Goal: Task Accomplishment & Management: Manage account settings

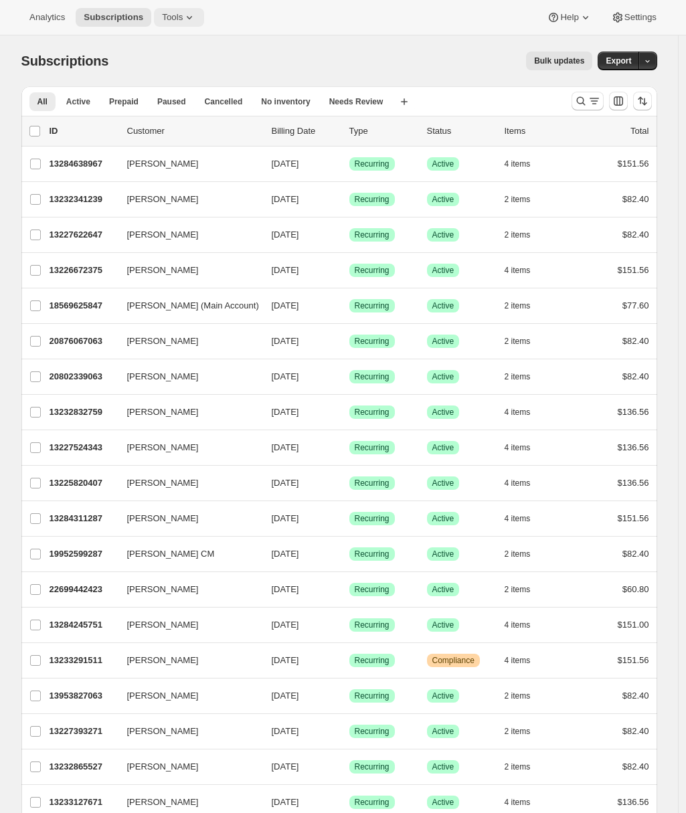
click at [173, 9] on button "Tools" at bounding box center [179, 17] width 50 height 19
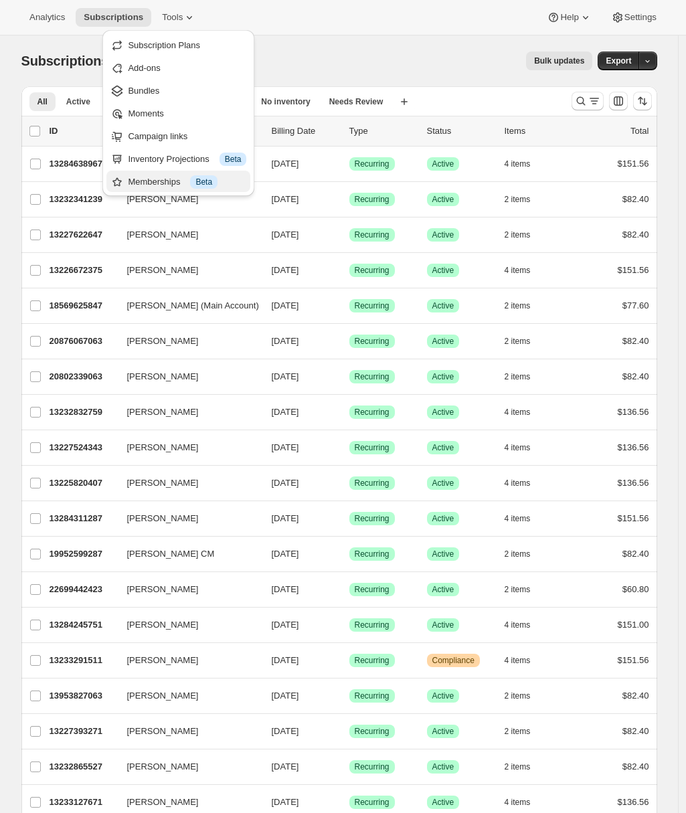
click at [163, 182] on div "Memberships Info Beta" at bounding box center [187, 181] width 118 height 13
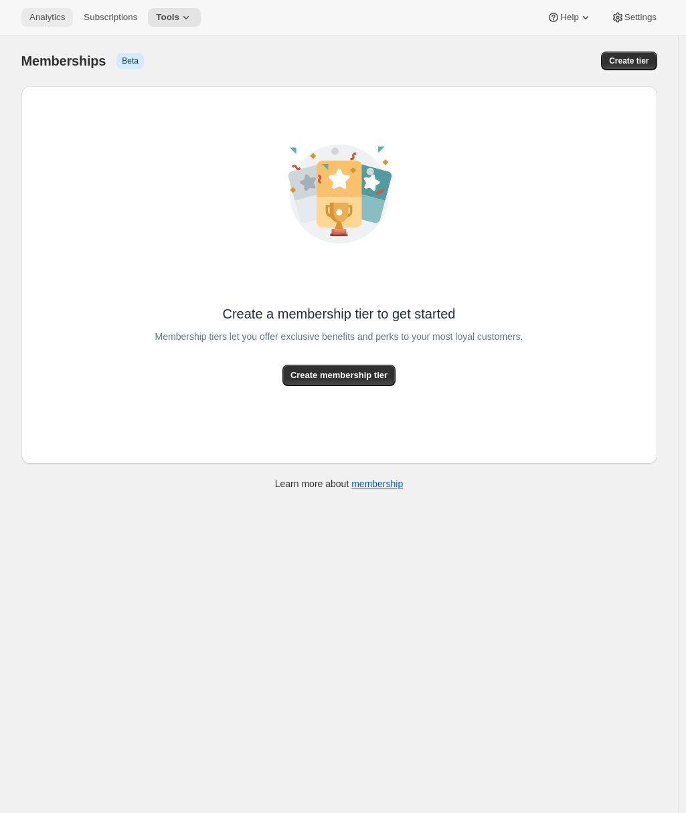
click at [21, 18] on button "Analytics" at bounding box center [47, 17] width 52 height 19
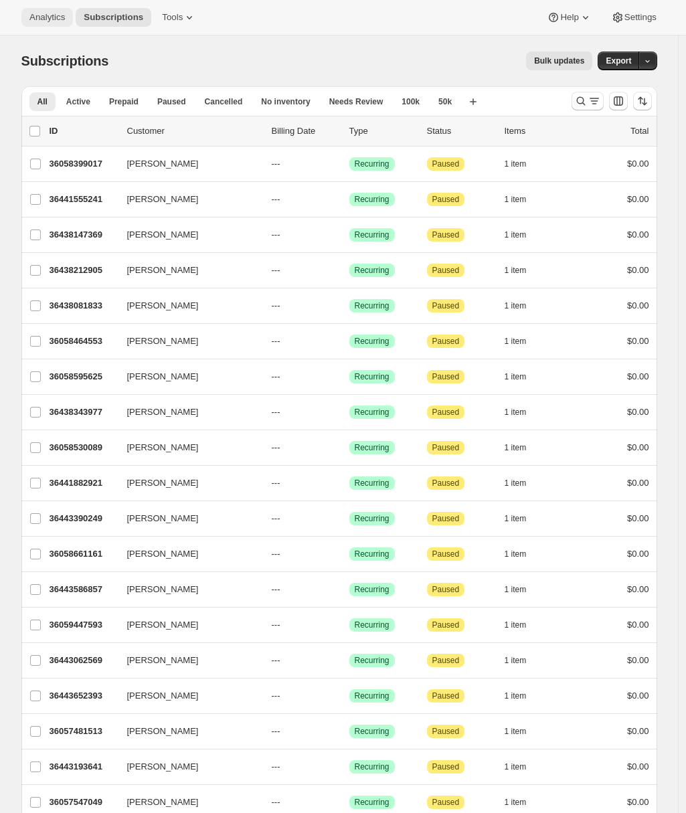
click at [42, 16] on span "Analytics" at bounding box center [46, 17] width 35 height 11
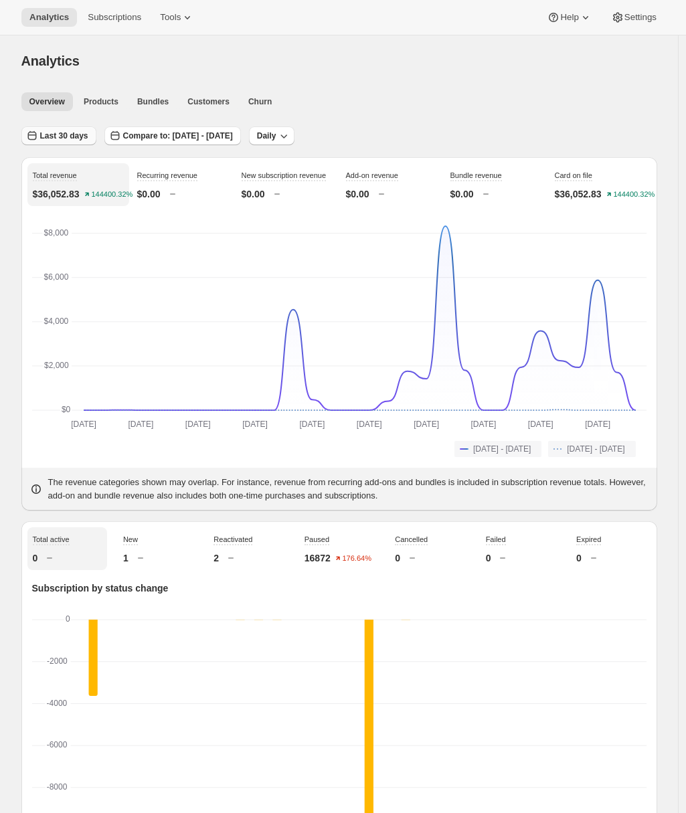
click at [81, 134] on span "Last 30 days" at bounding box center [64, 136] width 48 height 11
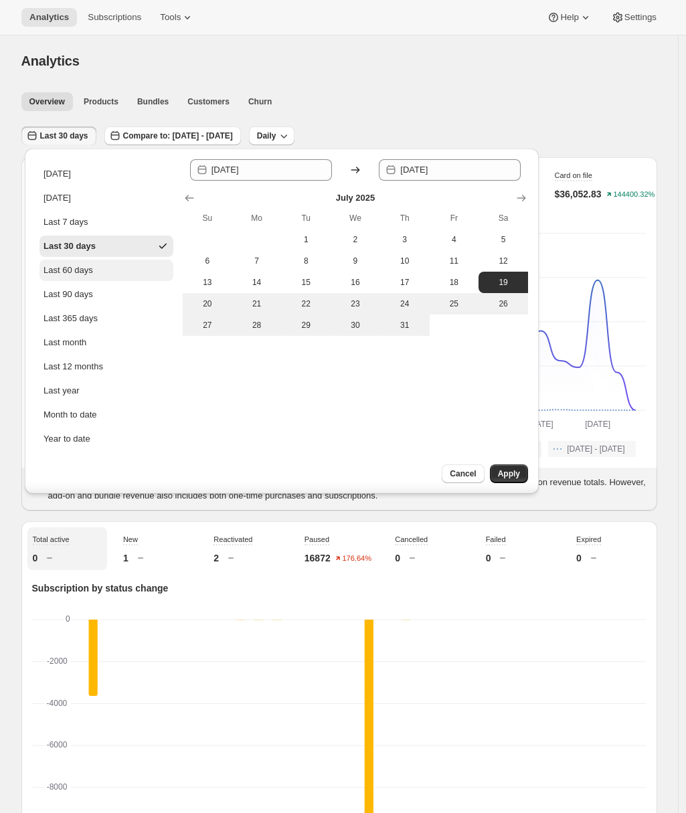
click at [64, 270] on div "Last 60 days" at bounding box center [69, 270] width 50 height 13
type input "2025-06-19"
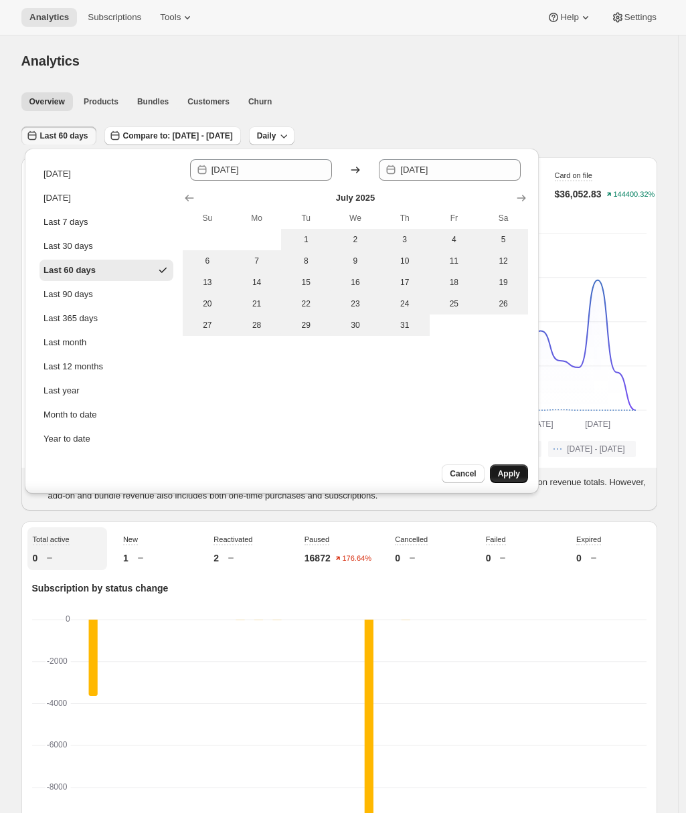
click at [500, 470] on span "Apply" at bounding box center [509, 474] width 22 height 11
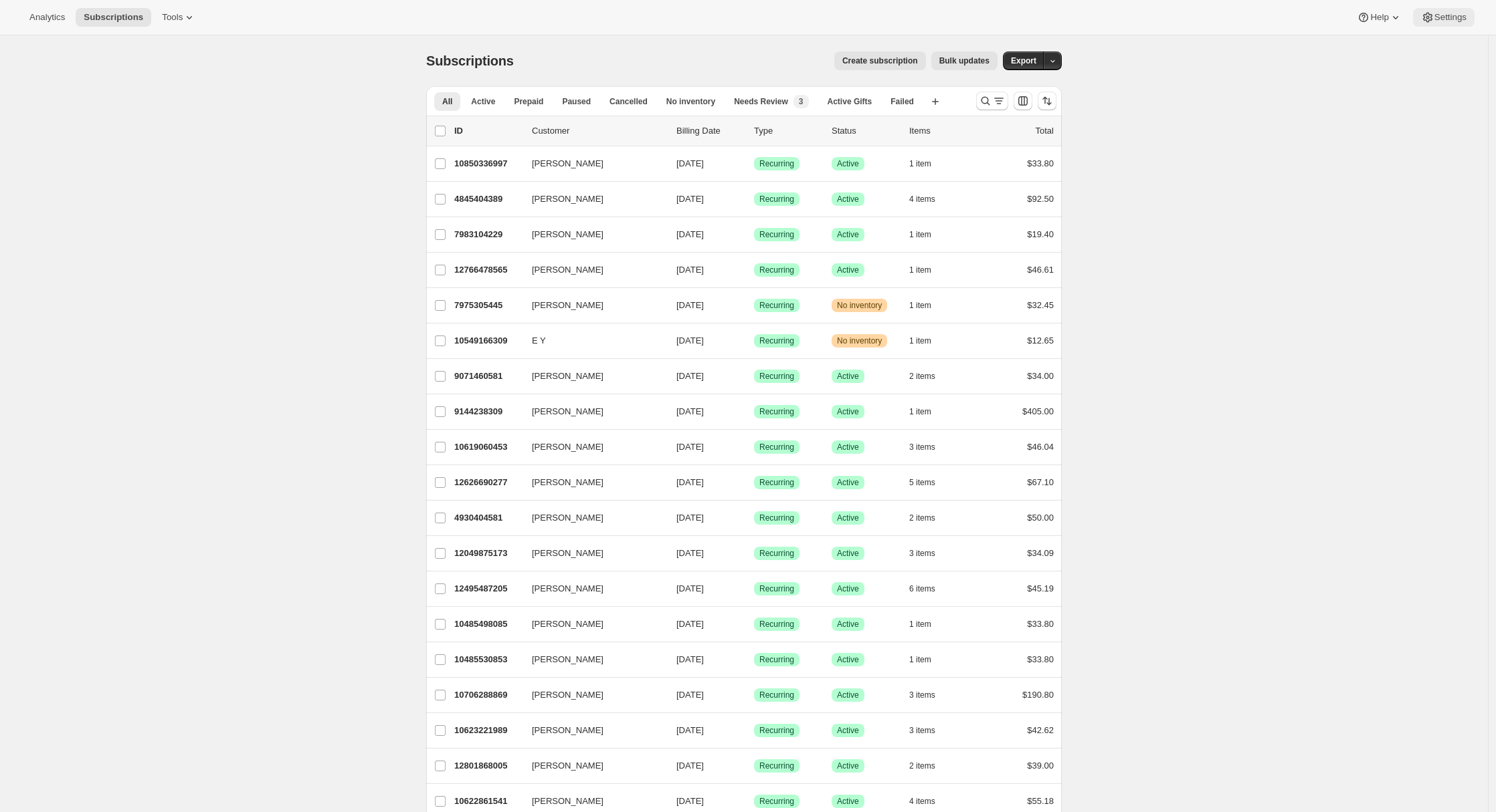
click at [1434, 10] on button "Settings" at bounding box center [1444, 17] width 62 height 19
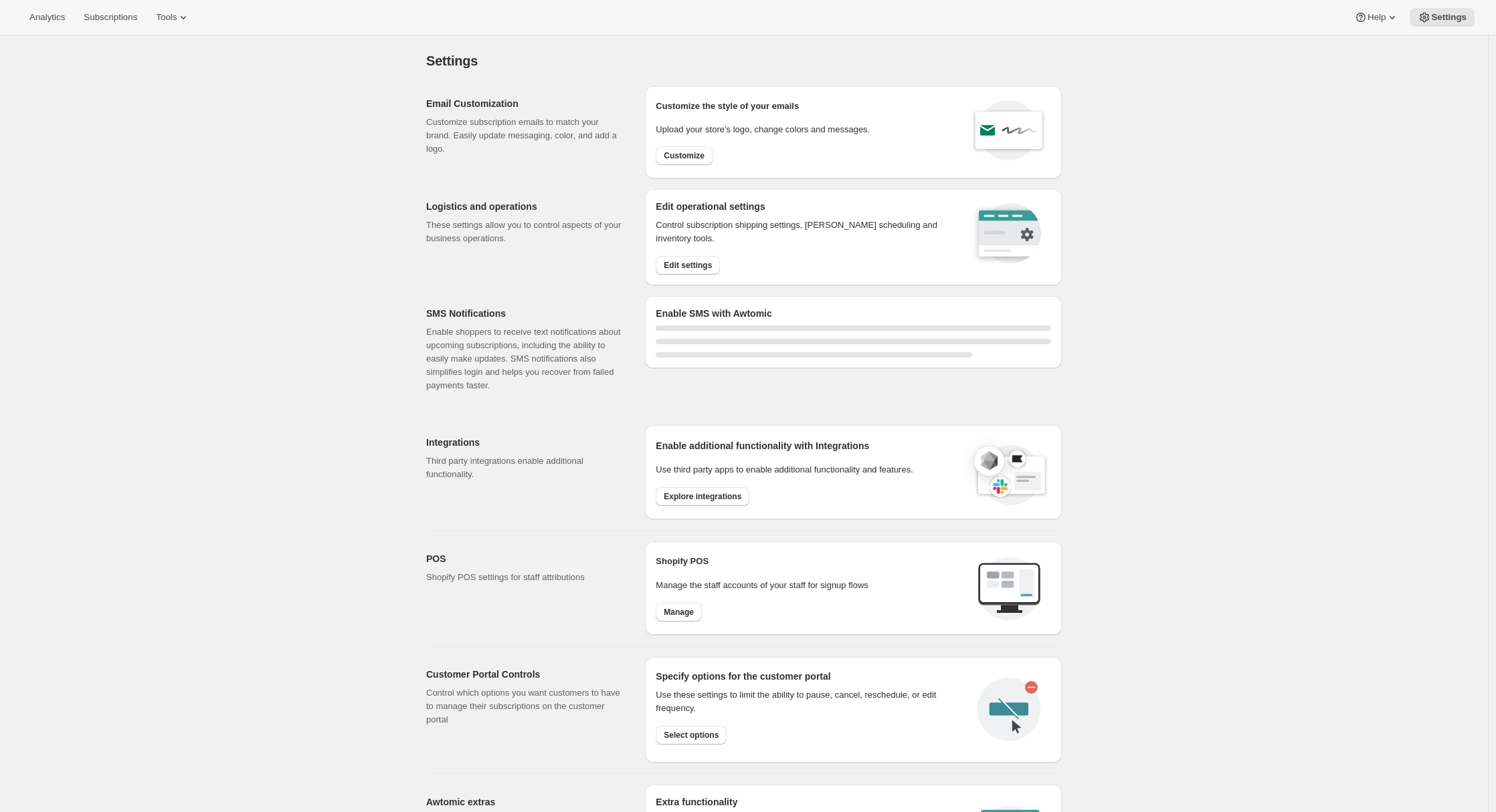
select select "22:00"
select select "09:00"
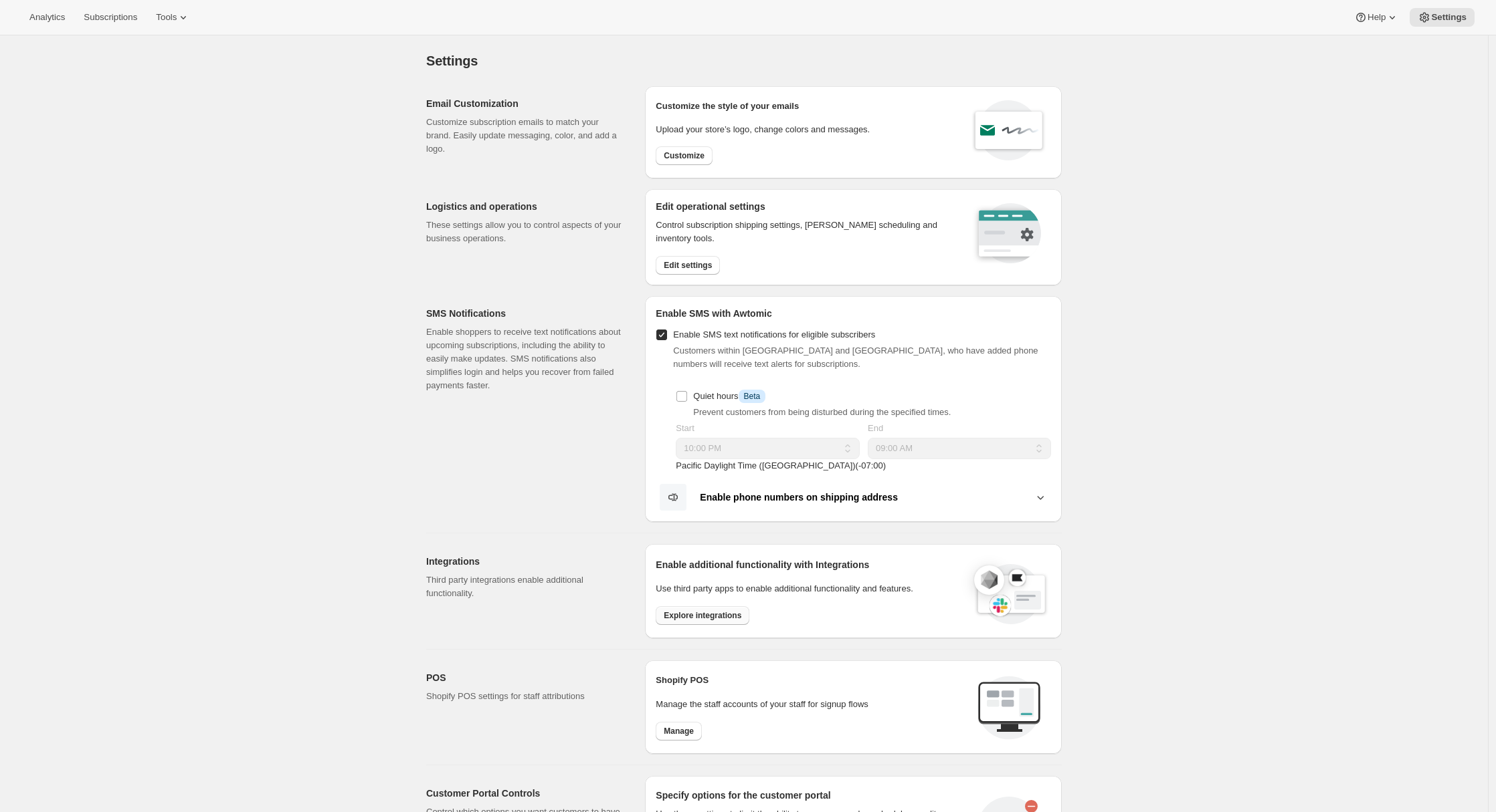
click at [676, 613] on span "Explore integrations" at bounding box center [703, 615] width 78 height 11
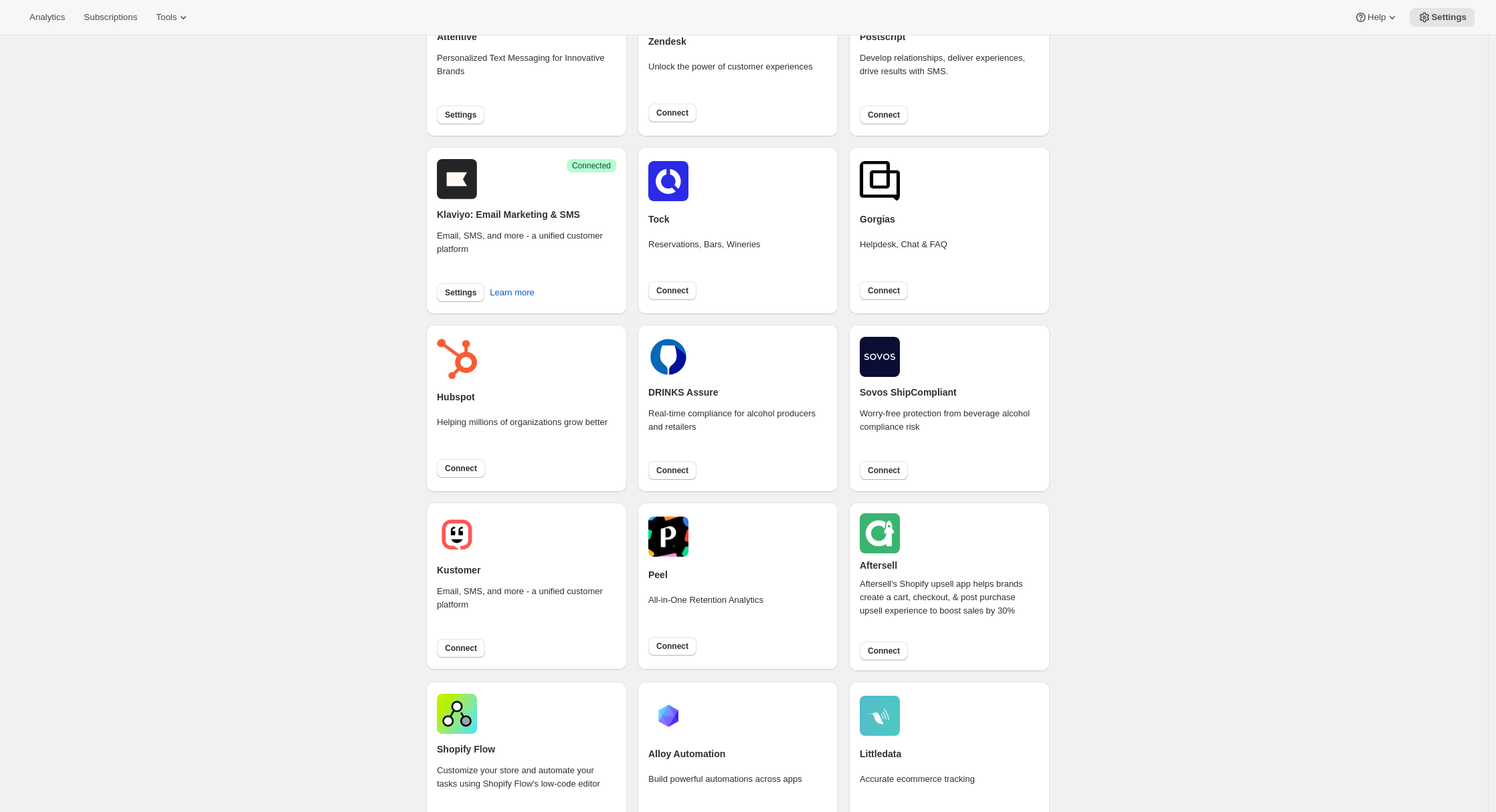
scroll to position [284, 0]
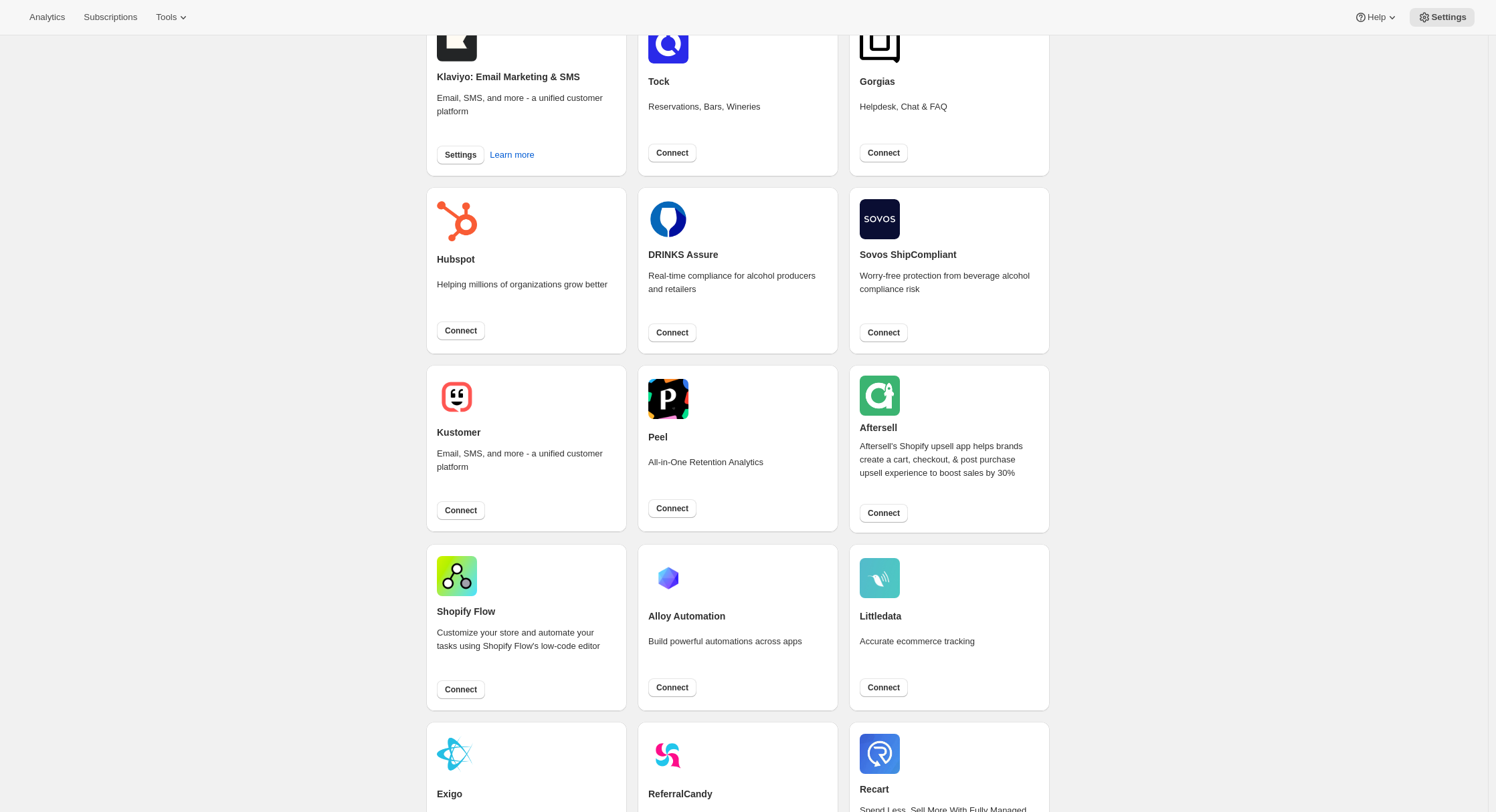
click at [1315, 211] on div "Integrations. This page is ready Integrations Discover Connected More views Dis…" at bounding box center [744, 414] width 1488 height 1326
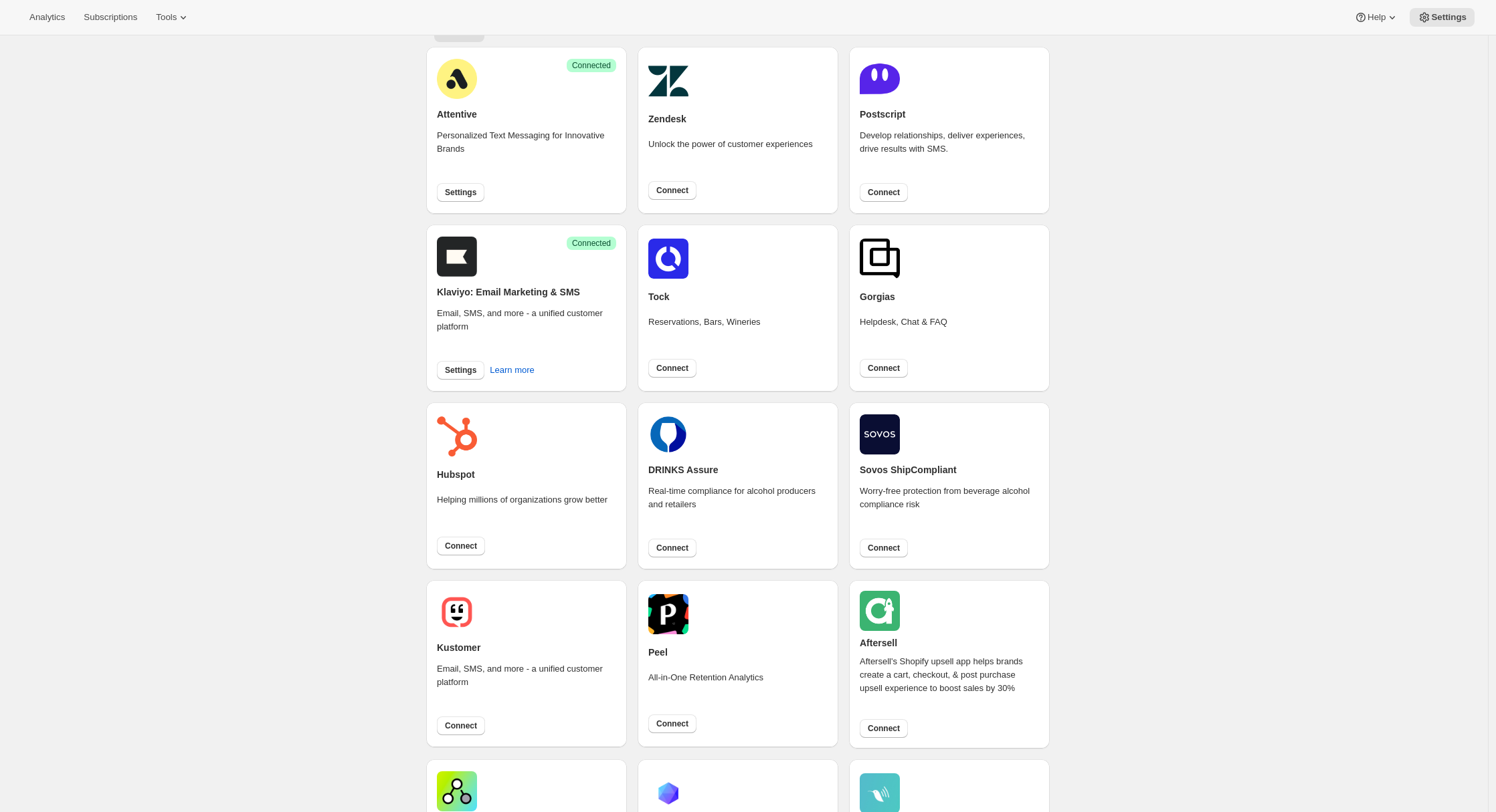
scroll to position [0, 0]
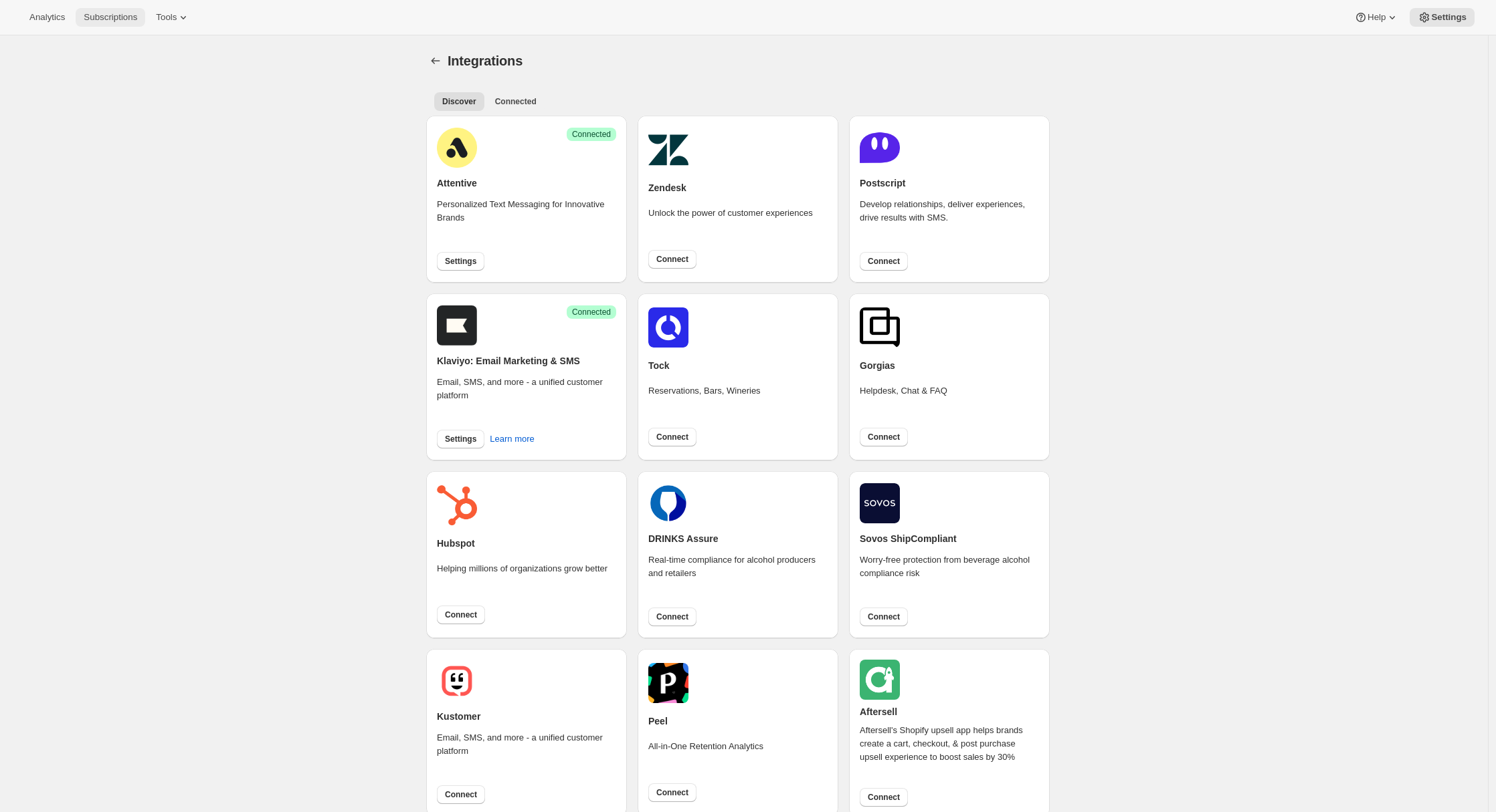
click at [120, 18] on span "Subscriptions" at bounding box center [111, 17] width 54 height 11
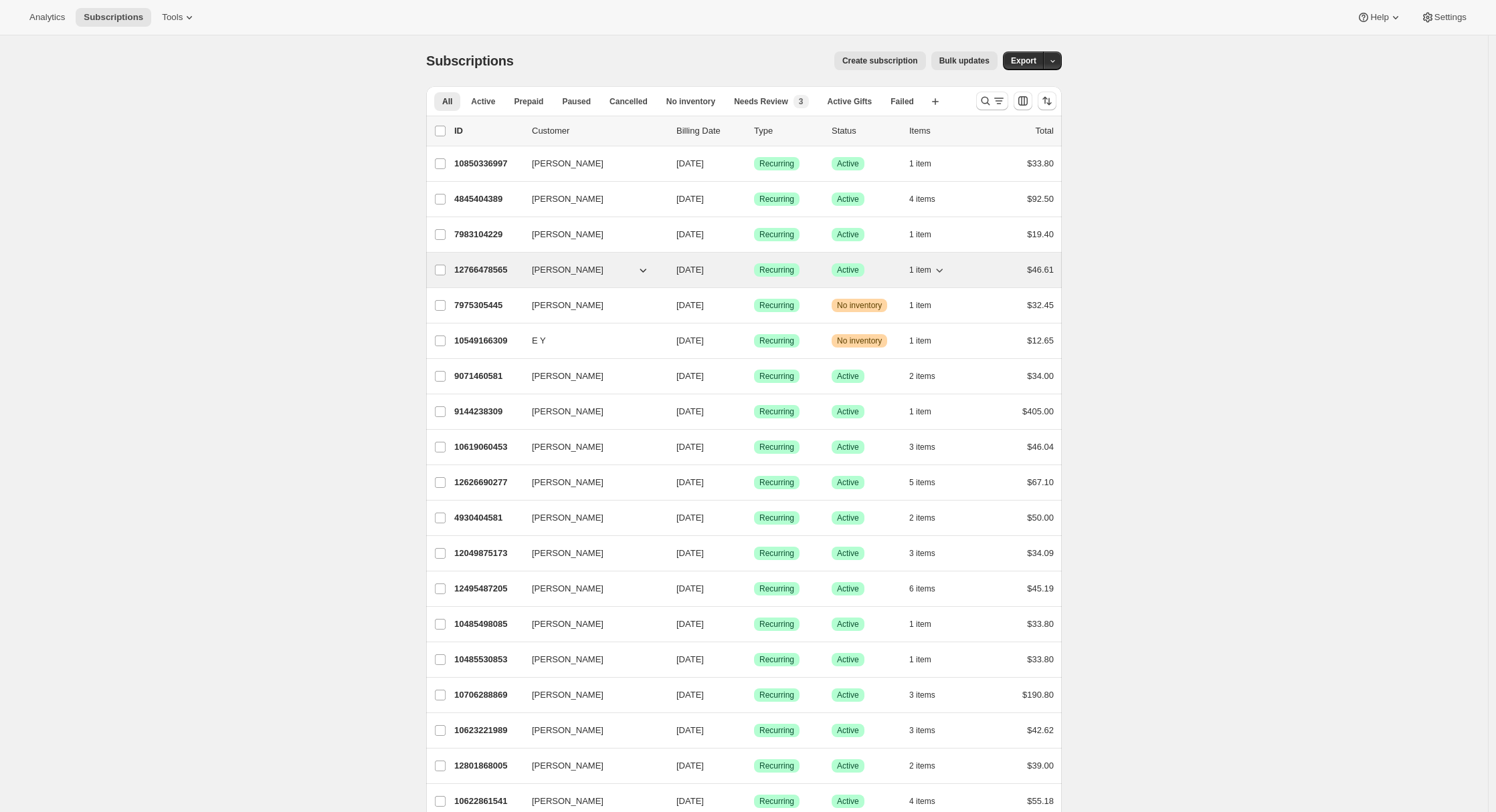
click at [491, 277] on div "12766478565 Juli Rofrano 08/18/2025 Success Recurring Success Active 1 item $46…" at bounding box center [753, 270] width 600 height 19
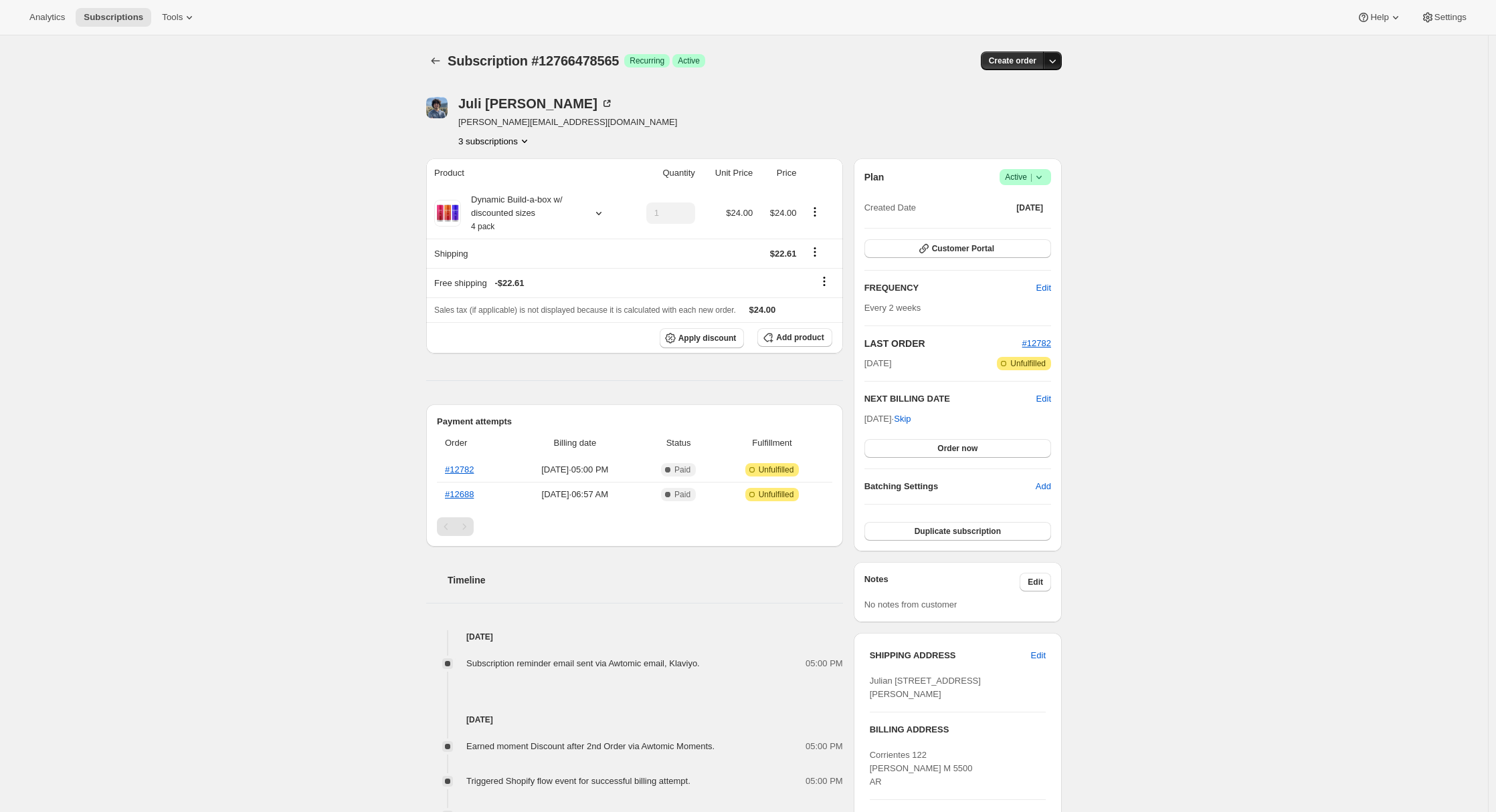
click at [1051, 62] on icon "button" at bounding box center [1051, 60] width 13 height 13
click at [1001, 112] on span "Create custom one-time order" at bounding box center [999, 111] width 116 height 10
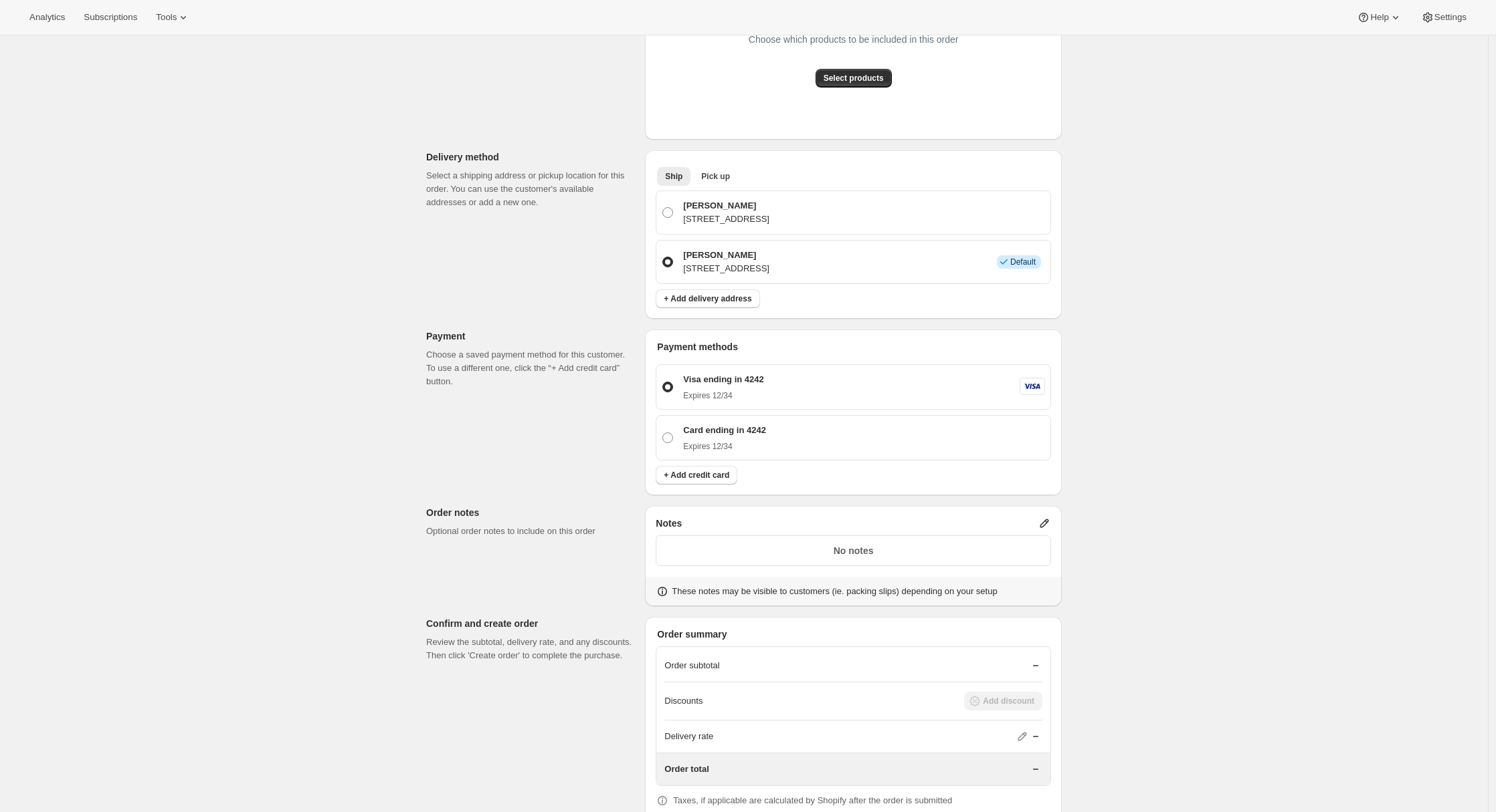
scroll to position [388, 0]
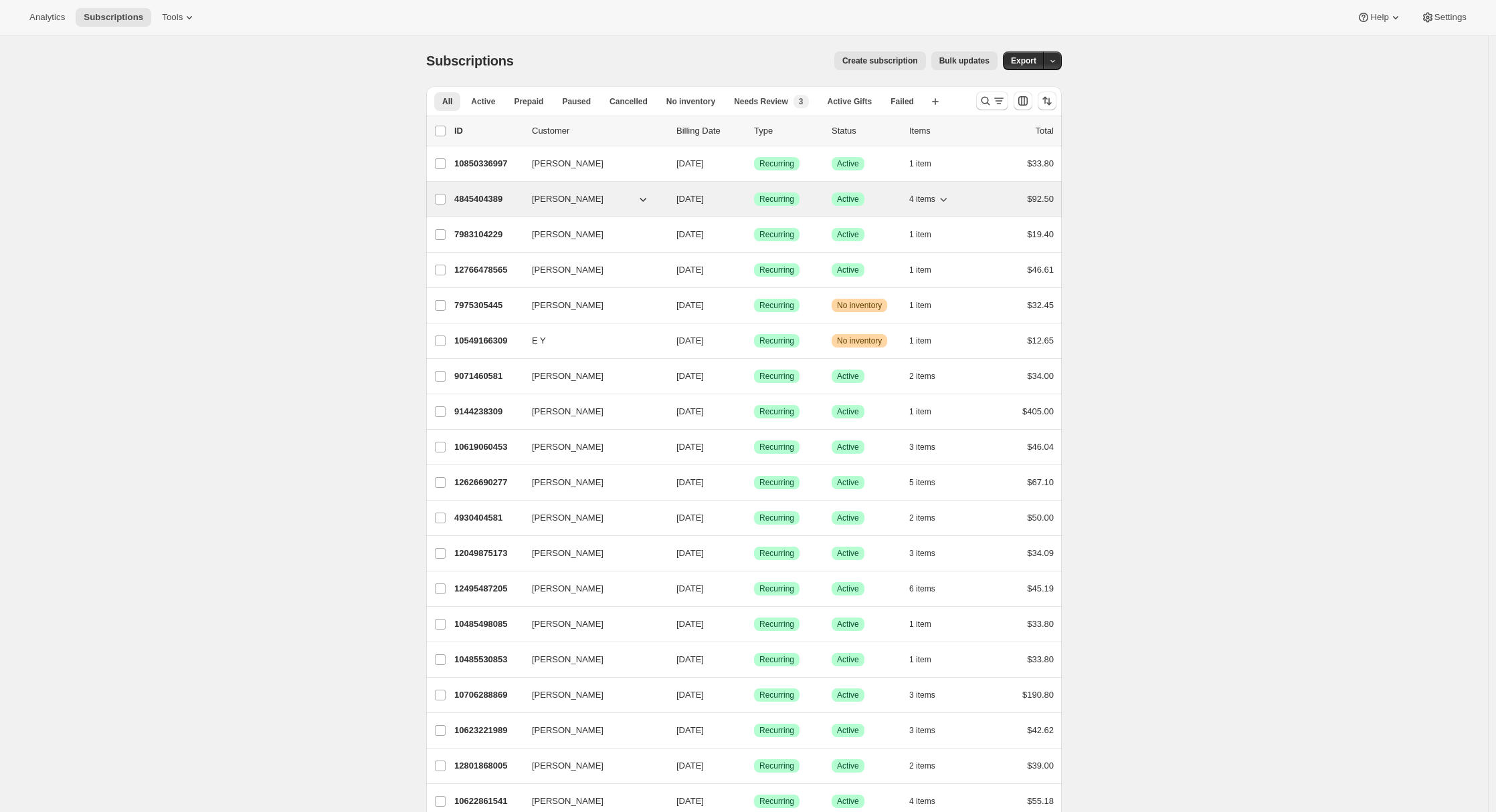
click at [497, 202] on p "4845404389" at bounding box center [487, 199] width 67 height 13
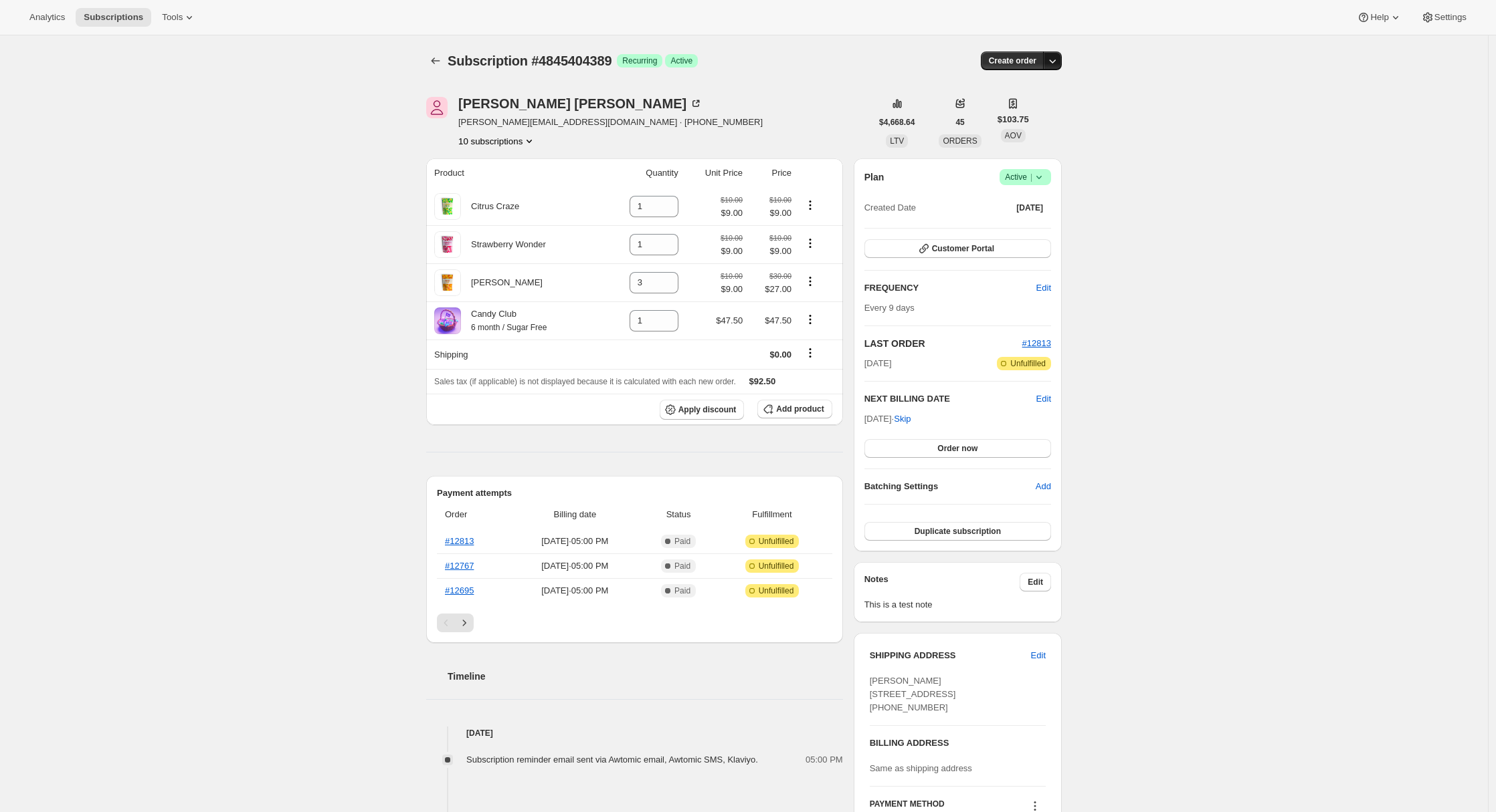
click at [1056, 64] on icon "button" at bounding box center [1051, 60] width 13 height 13
click at [1024, 107] on span "Create custom one-time order" at bounding box center [999, 111] width 116 height 10
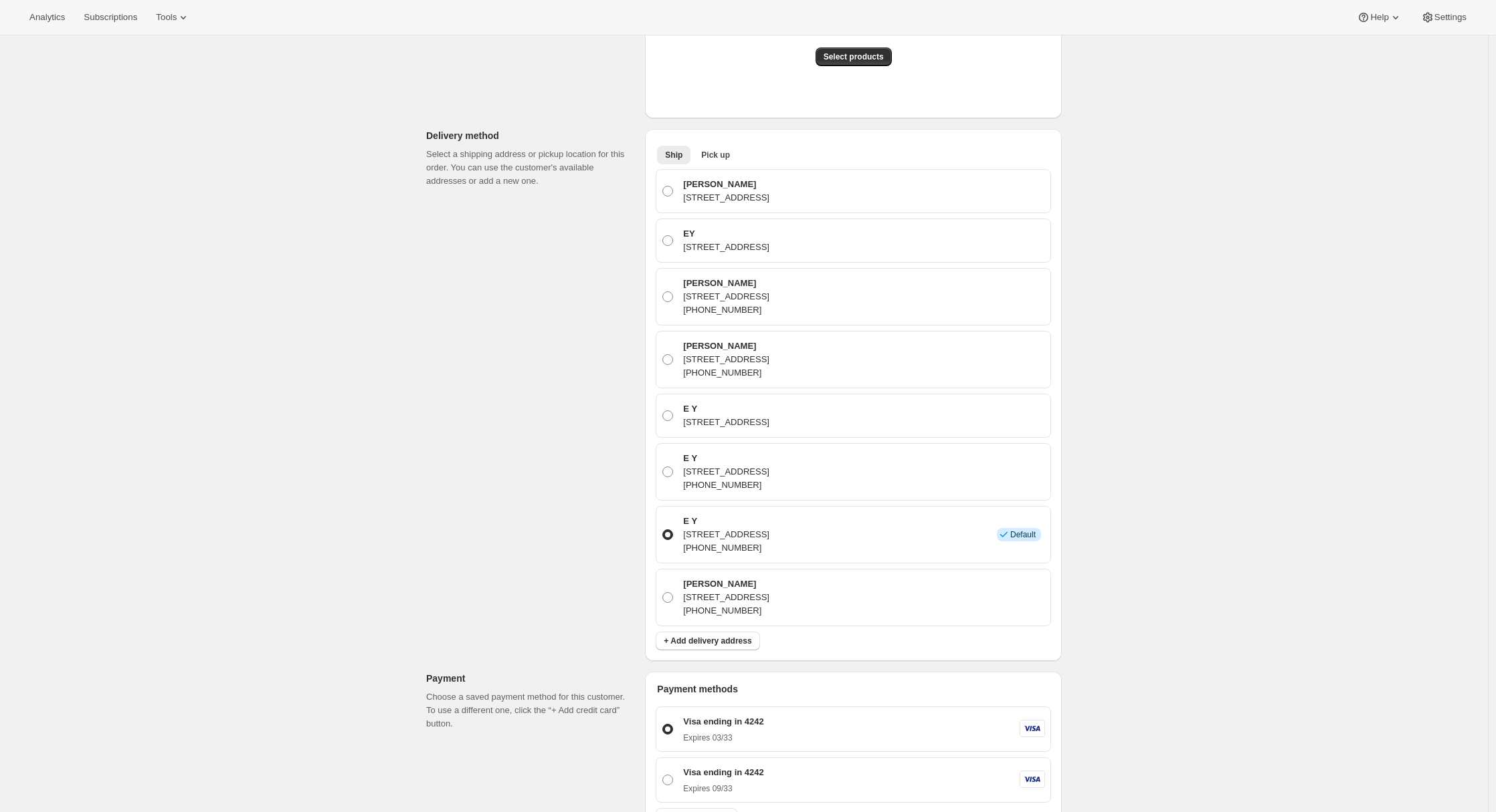
scroll to position [111, 0]
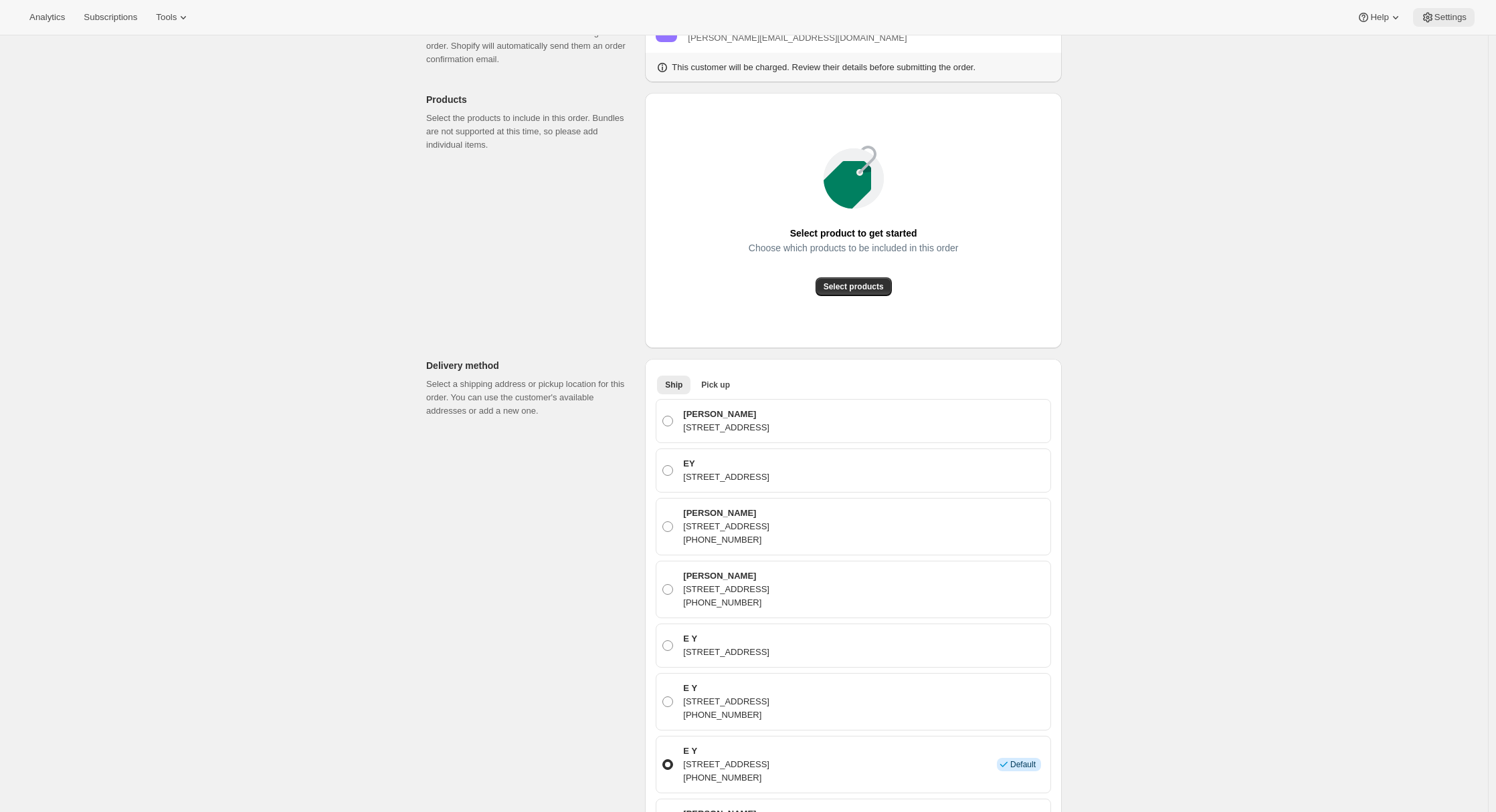
click at [1443, 19] on span "Settings" at bounding box center [1450, 17] width 32 height 11
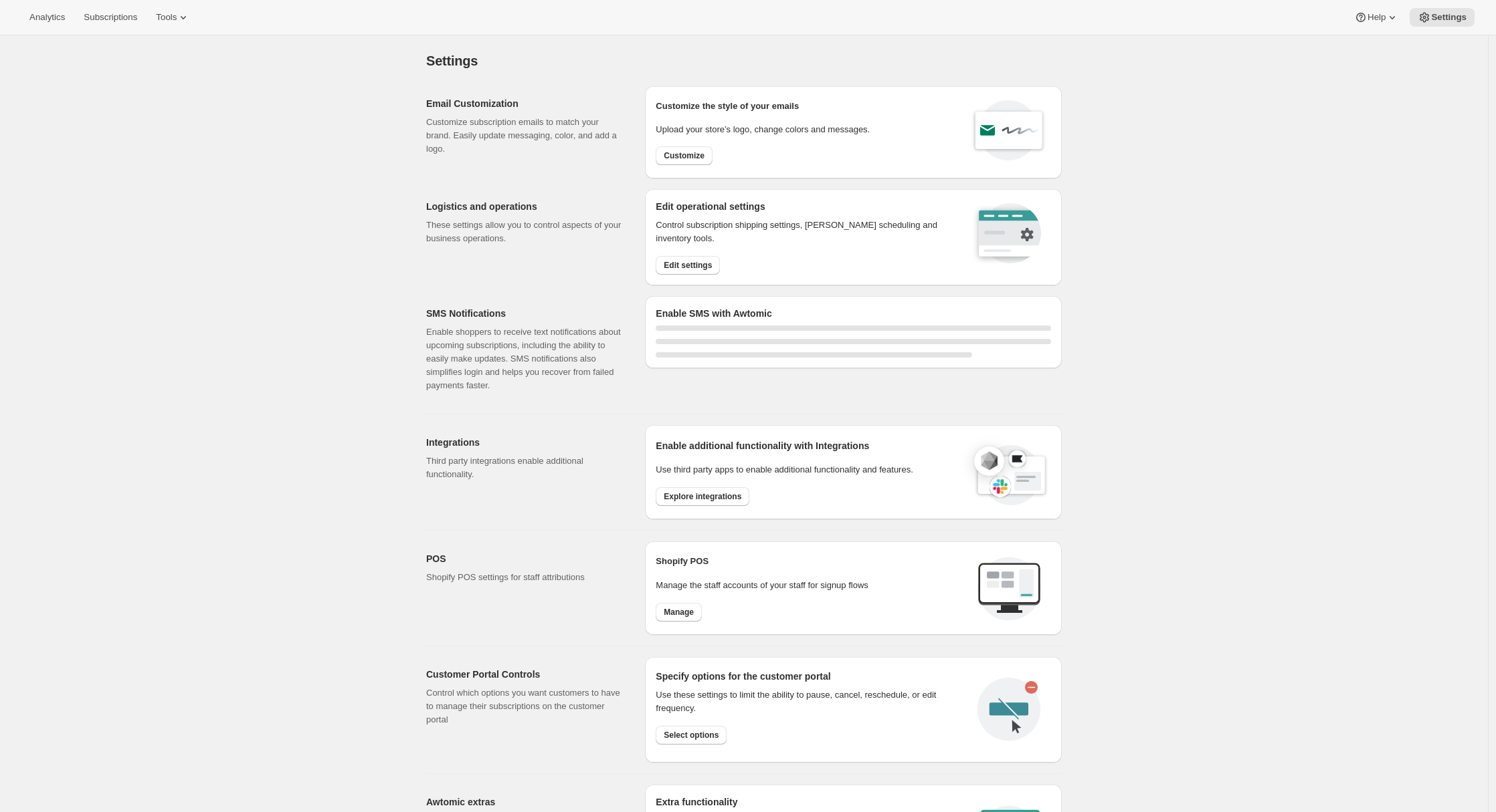
select select "22:00"
select select "09:00"
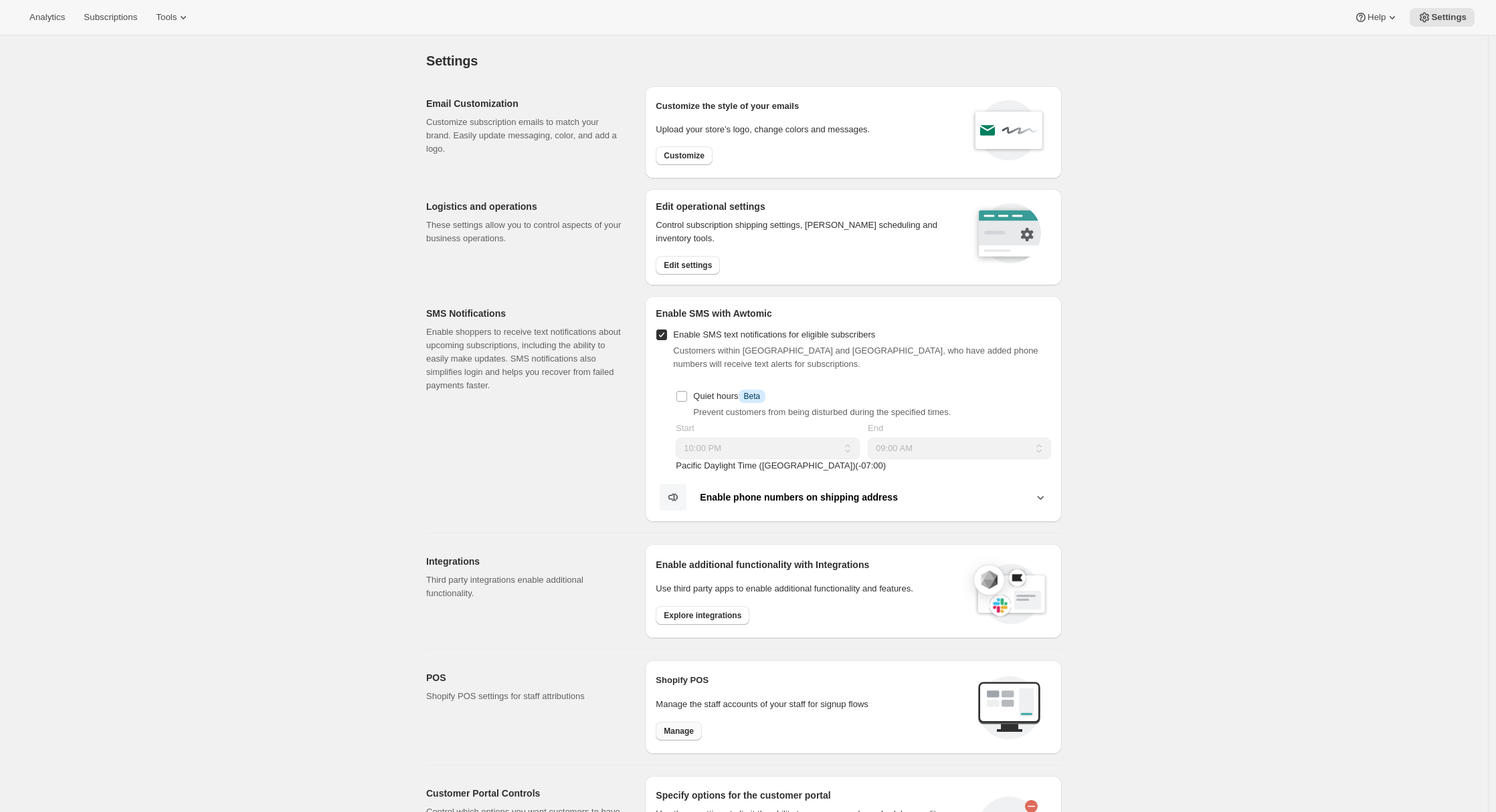
click at [674, 728] on span "Manage" at bounding box center [679, 731] width 30 height 11
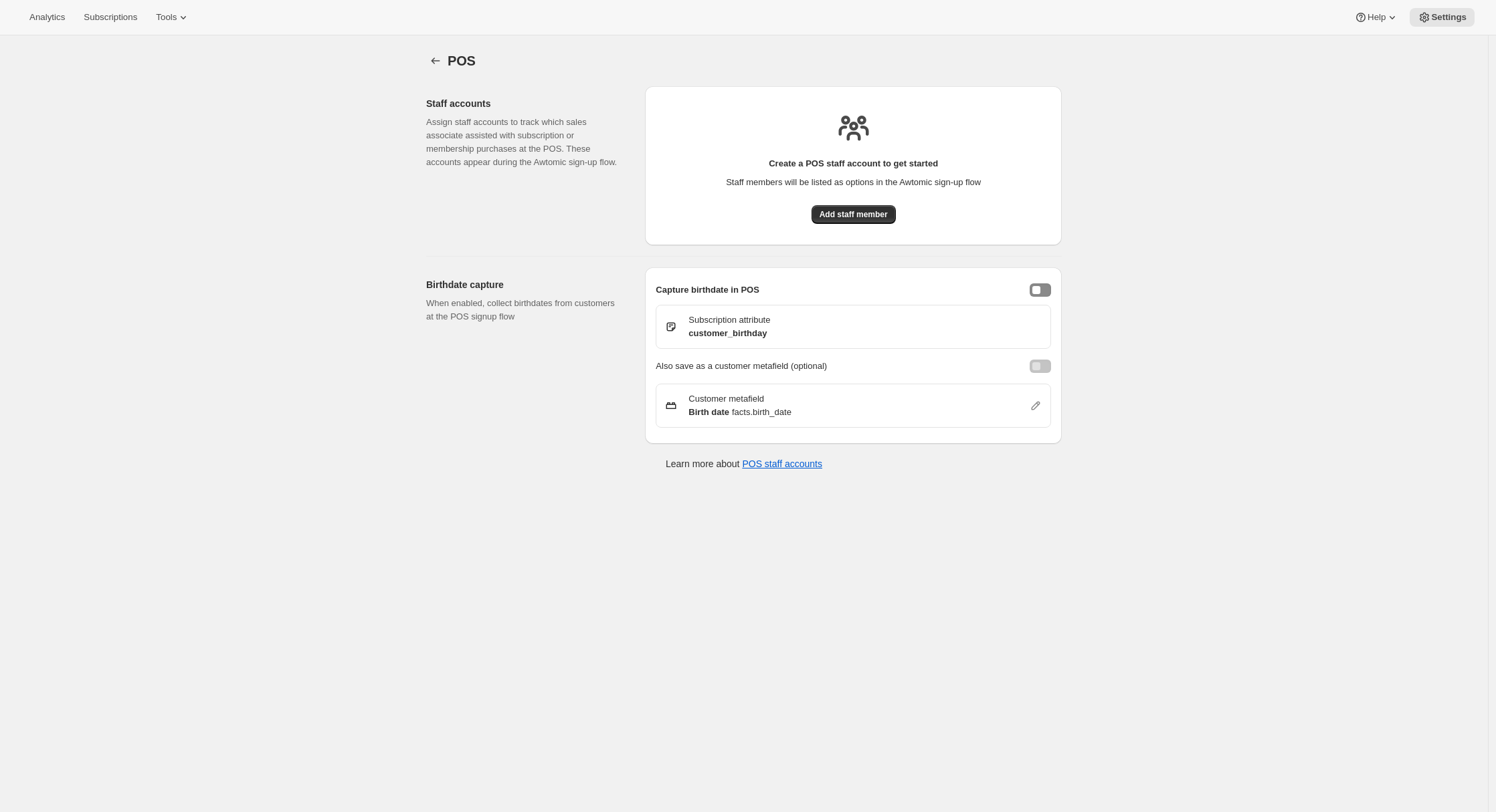
drag, startPoint x: 1045, startPoint y: 291, endPoint x: 1043, endPoint y: 298, distance: 7.3
click at [1045, 292] on button "enableBirthdayCapture" at bounding box center [1039, 290] width 21 height 13
click at [1039, 365] on div "enableBirthdayCaptureCustomerMetafield" at bounding box center [1036, 367] width 8 height 8
click at [852, 211] on span "Add staff member" at bounding box center [853, 215] width 68 height 11
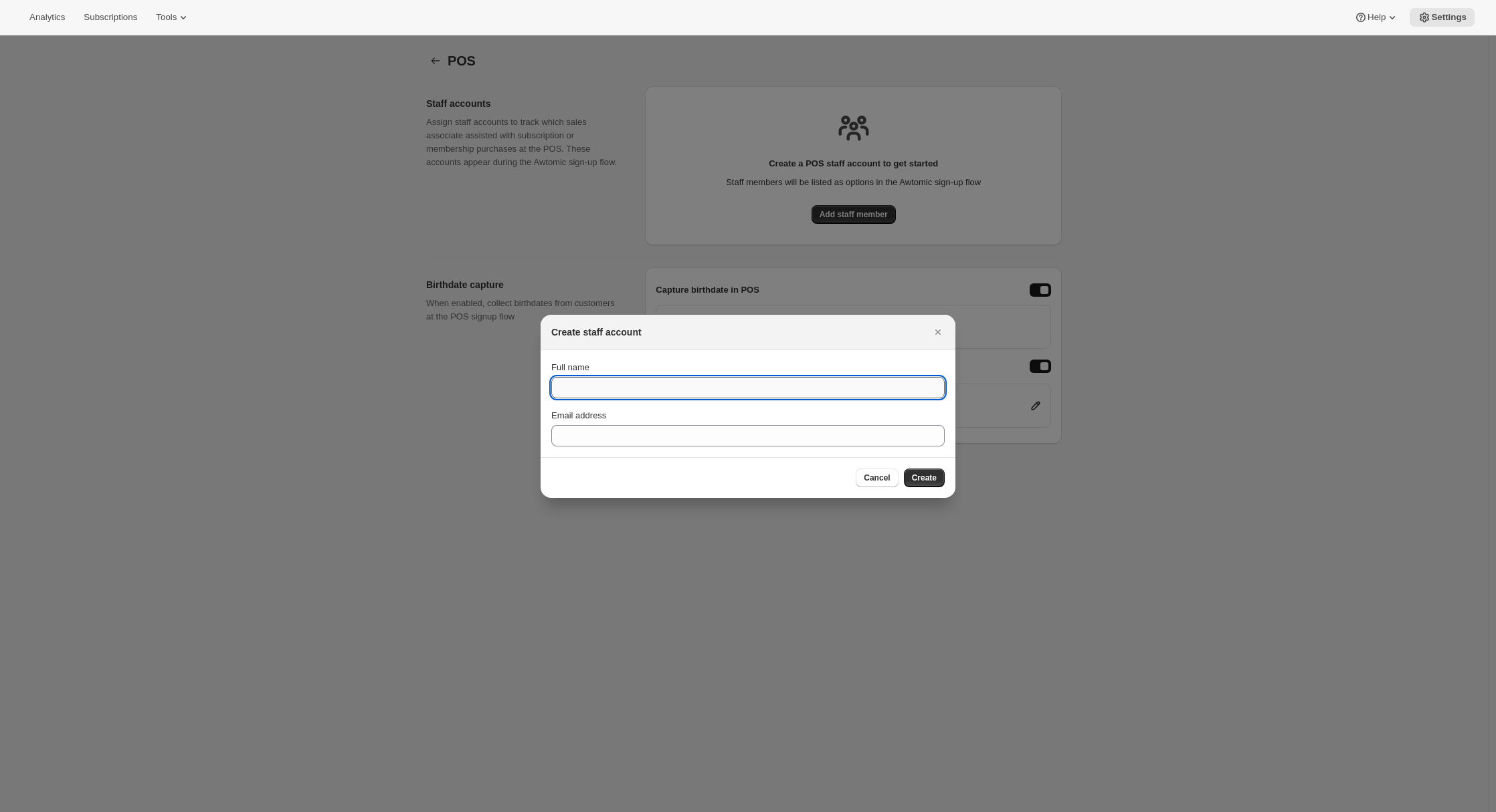
click at [660, 390] on input "Full name" at bounding box center [748, 388] width 394 height 21
type input "Adrian Andrade"
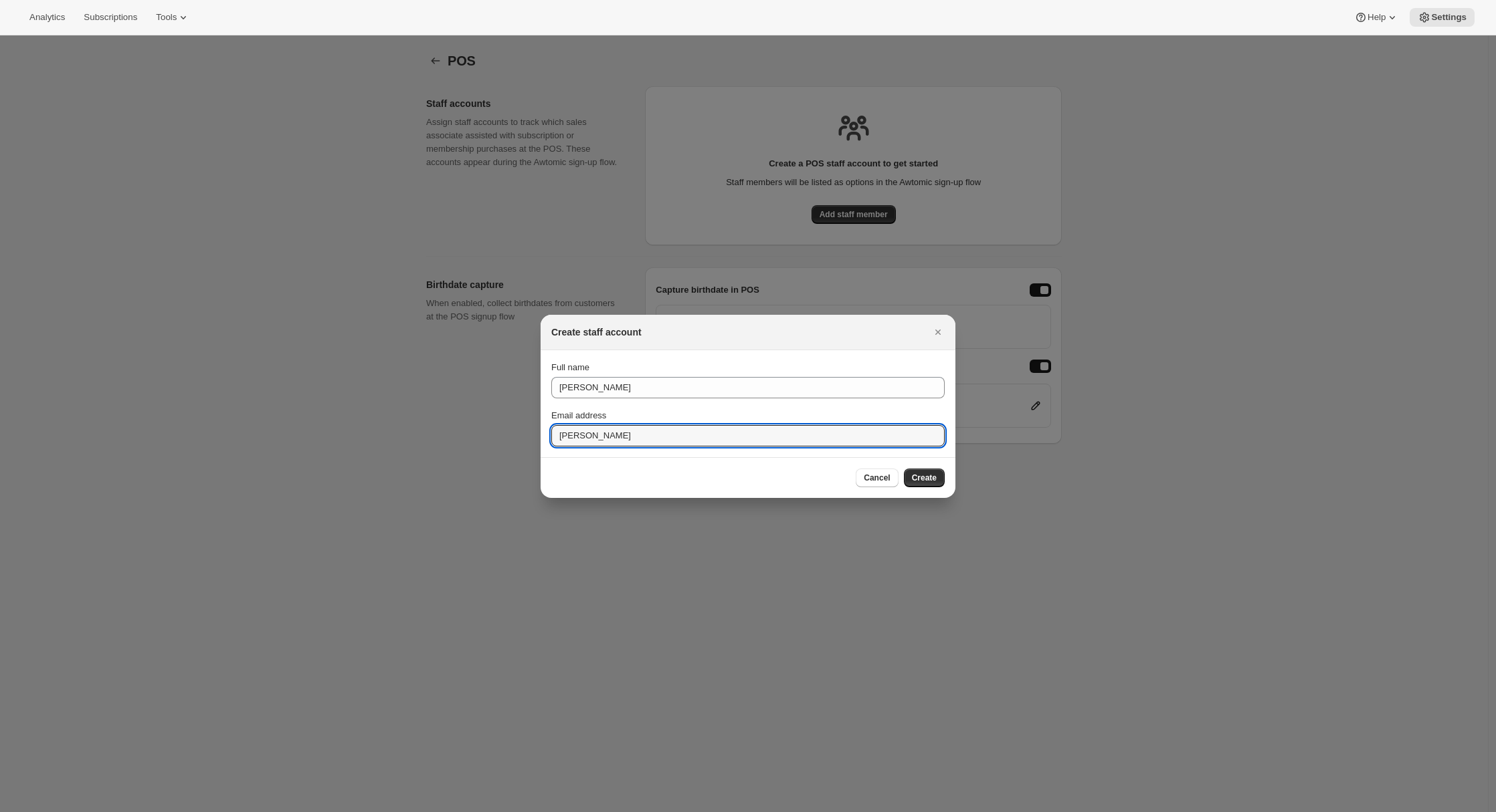
type input "adrian@awtomic.com"
click at [912, 475] on span "Create" at bounding box center [923, 477] width 25 height 11
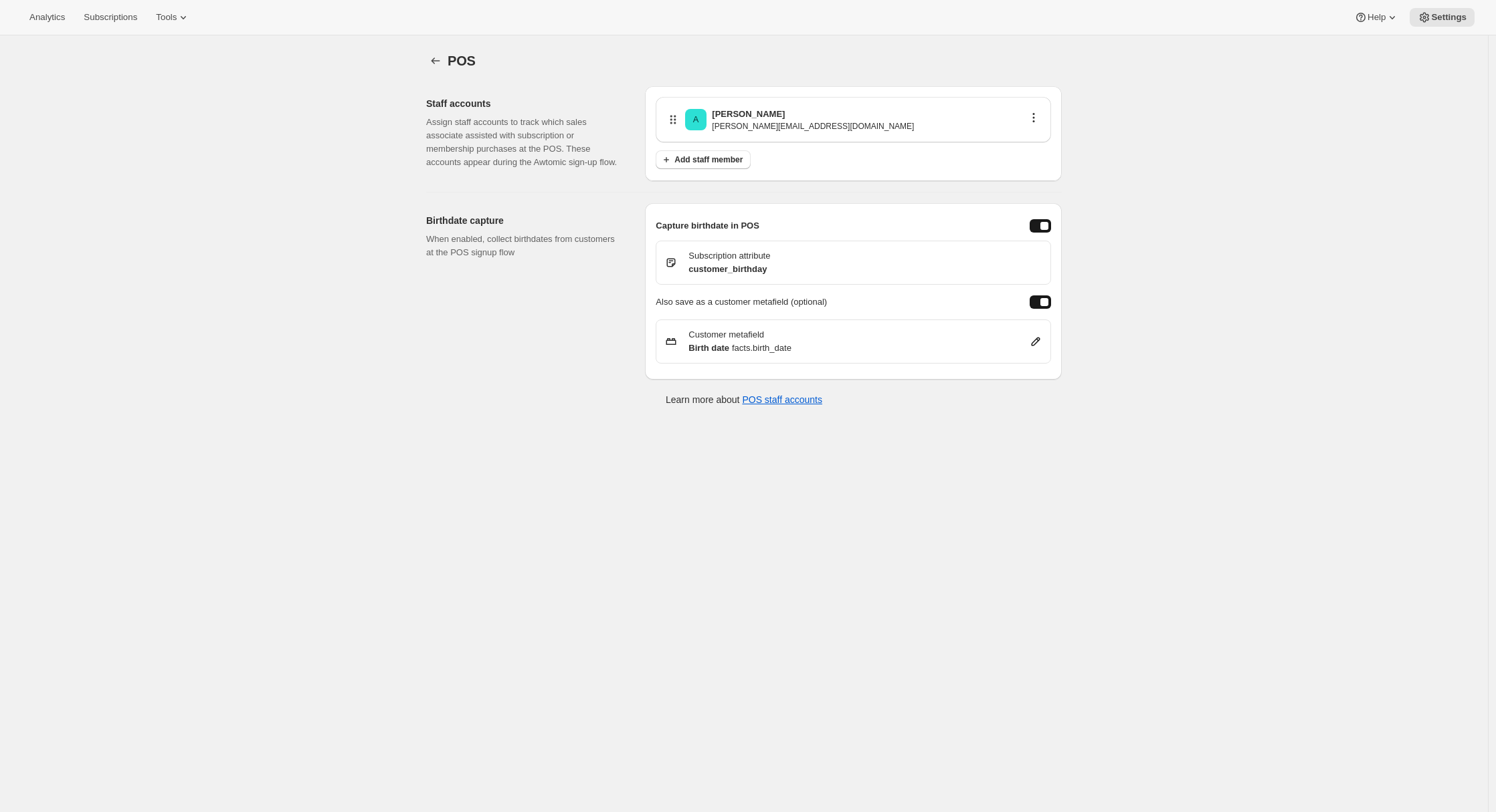
click at [579, 519] on div "POS. This page is ready POS Staff accounts Assign staff accounts to track which…" at bounding box center [744, 440] width 1488 height 812
click at [122, 17] on span "Subscriptions" at bounding box center [111, 17] width 54 height 11
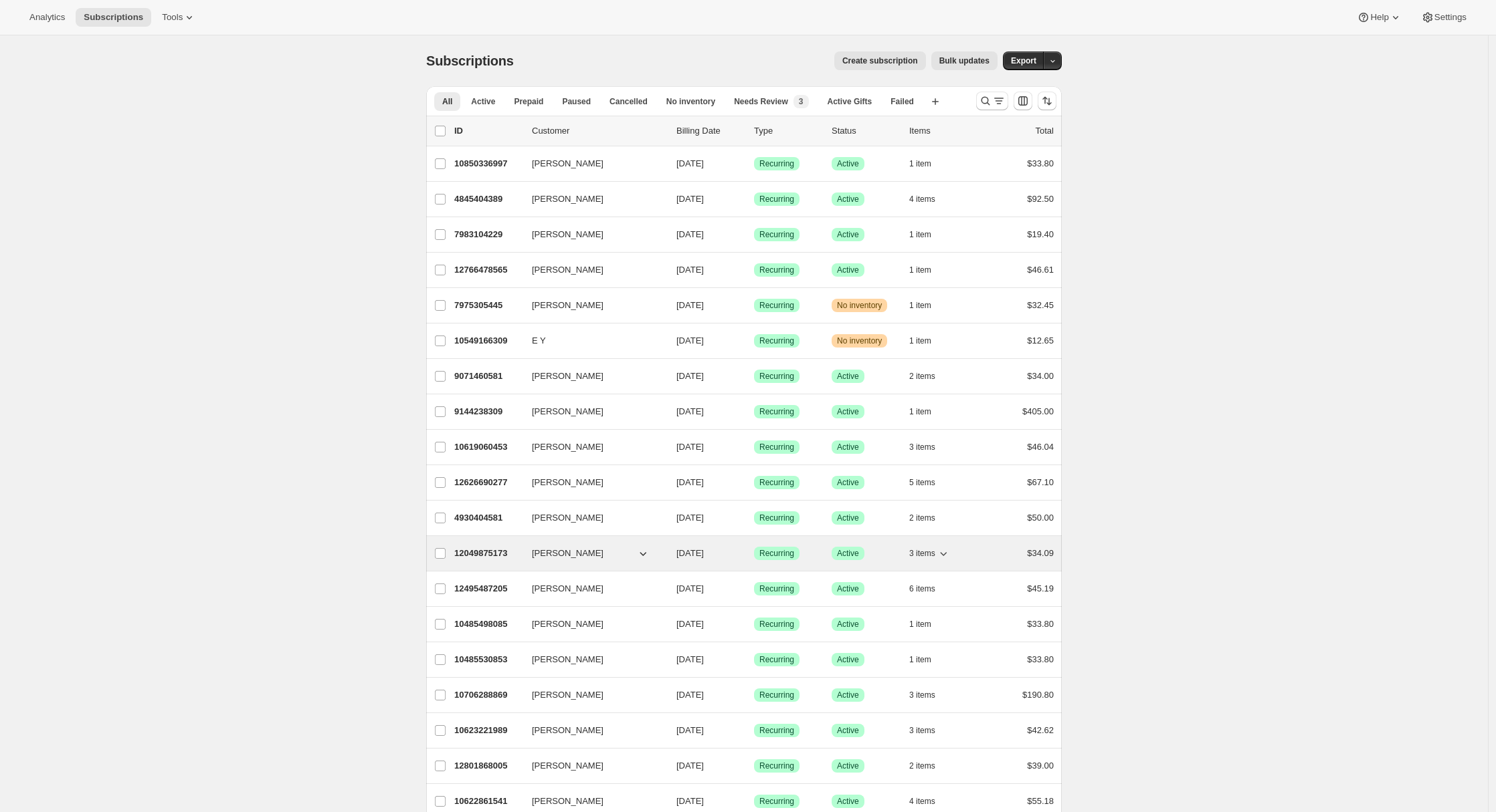
click at [491, 555] on p "12049875173" at bounding box center [487, 553] width 67 height 13
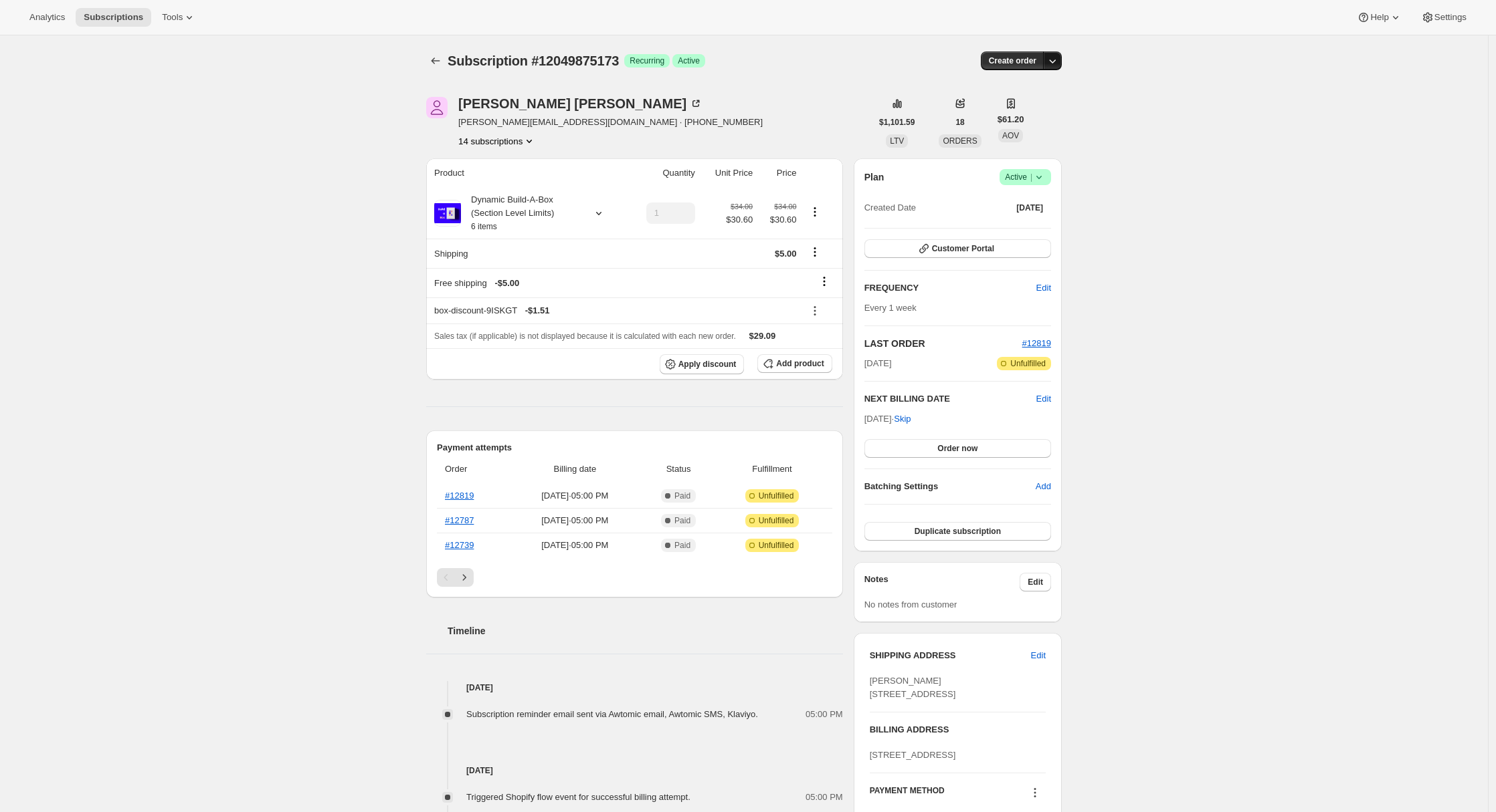
drag, startPoint x: 1059, startPoint y: 58, endPoint x: 1057, endPoint y: 66, distance: 8.2
click at [1059, 61] on icon "button" at bounding box center [1051, 60] width 13 height 13
click at [1024, 115] on span "Create custom one-time order" at bounding box center [999, 111] width 116 height 10
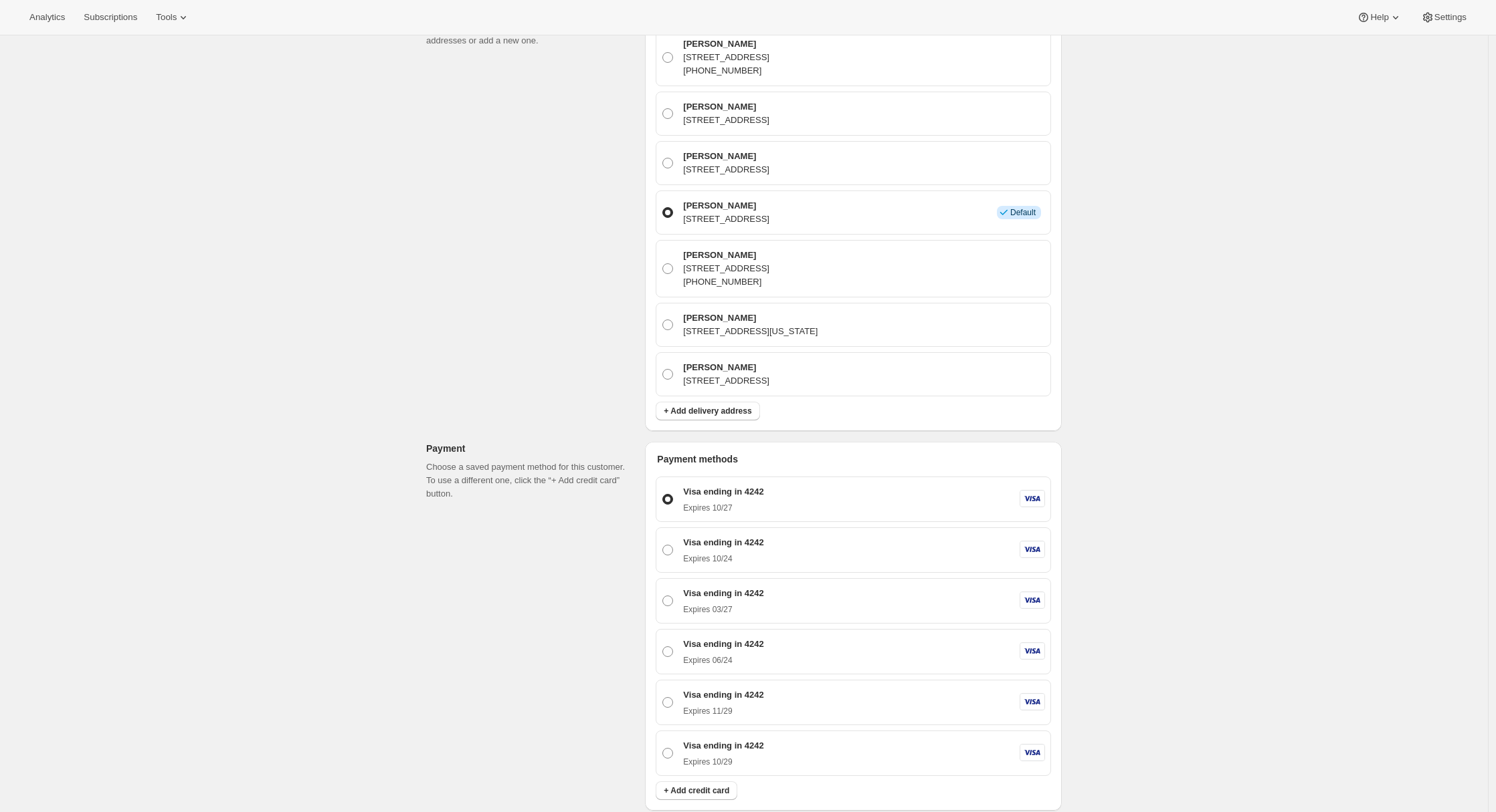
scroll to position [865, 0]
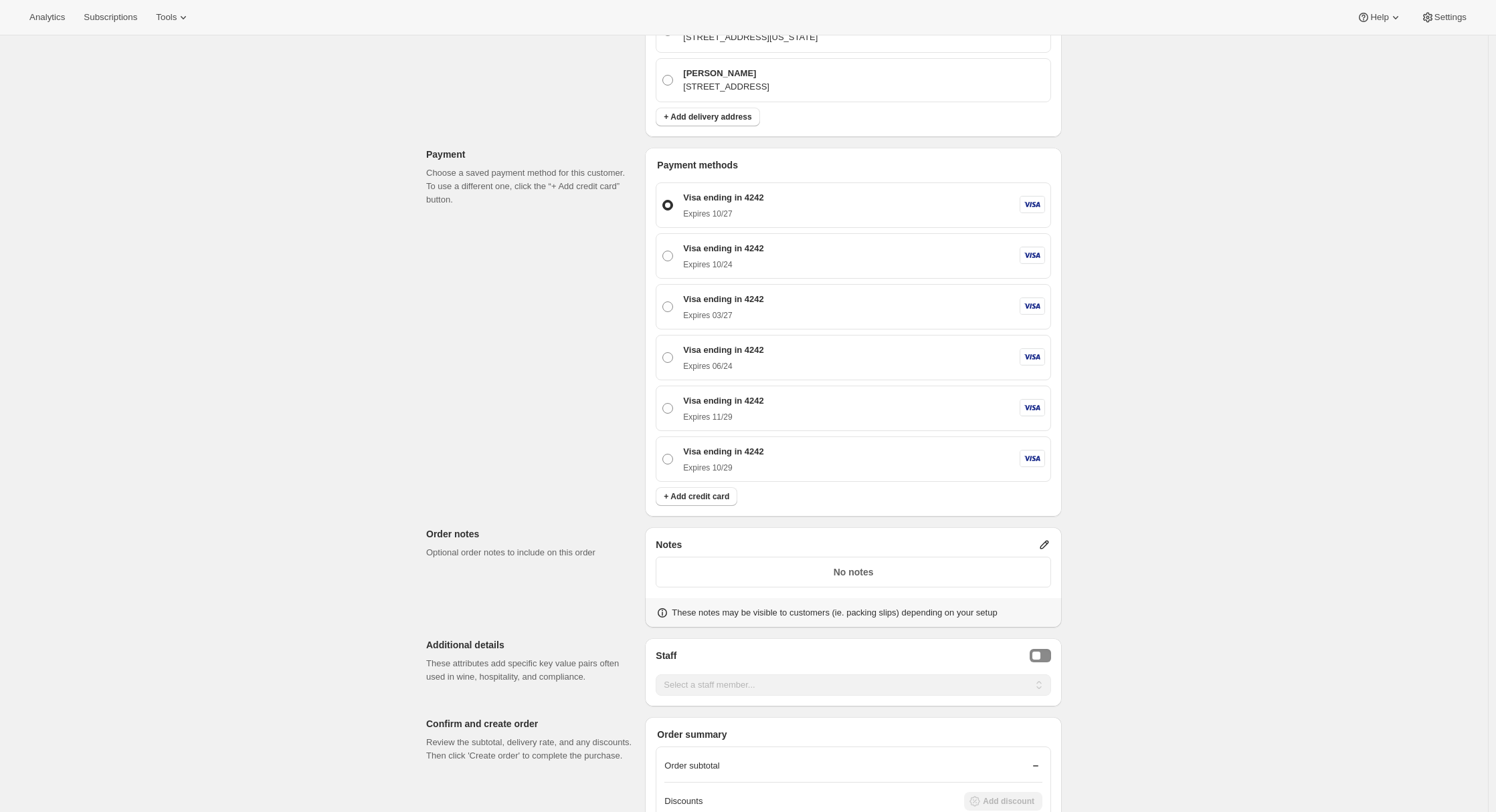
scroll to position [784, 0]
